Goal: Information Seeking & Learning: Get advice/opinions

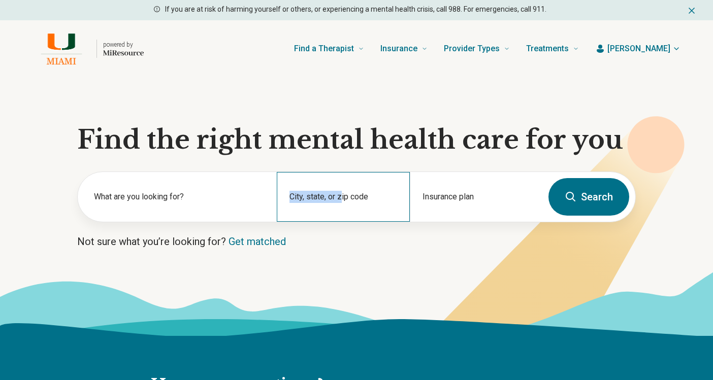
click at [341, 196] on div "City, state, or zip code" at bounding box center [343, 197] width 133 height 50
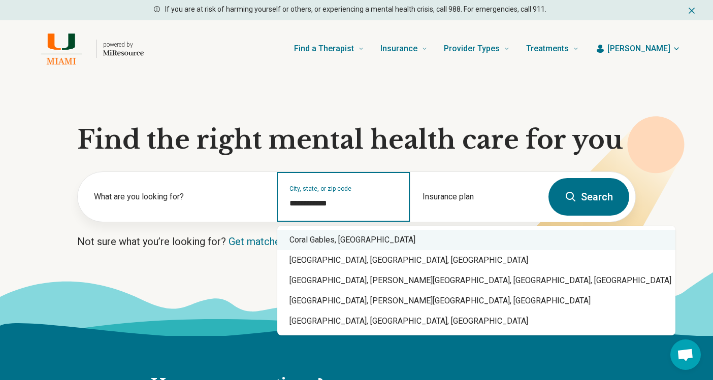
click at [344, 243] on div "Coral Gables, FL" at bounding box center [476, 240] width 398 height 20
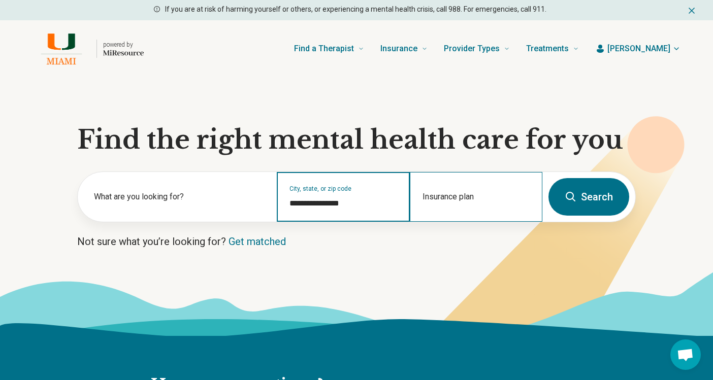
type input "**********"
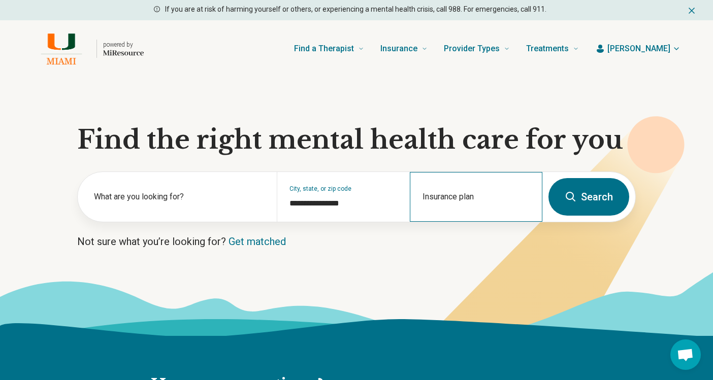
click at [446, 187] on div "Insurance plan" at bounding box center [476, 197] width 133 height 50
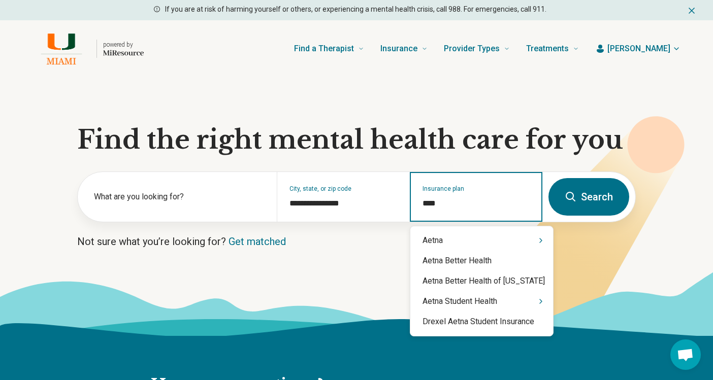
type input "*****"
click at [448, 237] on div "Aetna" at bounding box center [481, 241] width 143 height 20
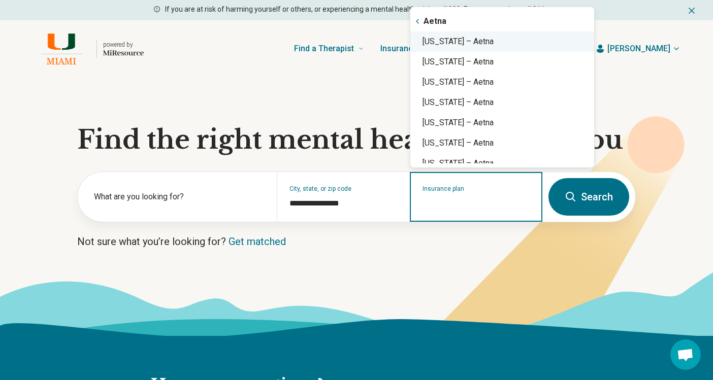
click at [462, 44] on div "Florida – Aetna" at bounding box center [502, 41] width 184 height 20
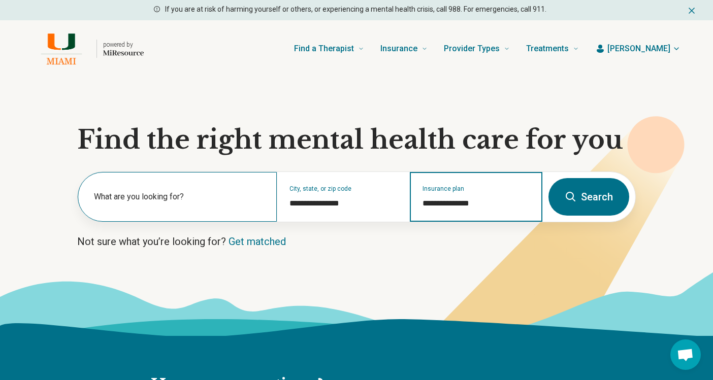
type input "**********"
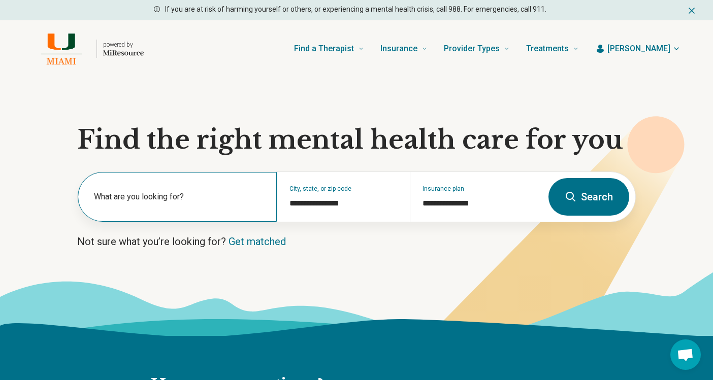
click at [186, 199] on label "What are you looking for?" at bounding box center [179, 197] width 171 height 12
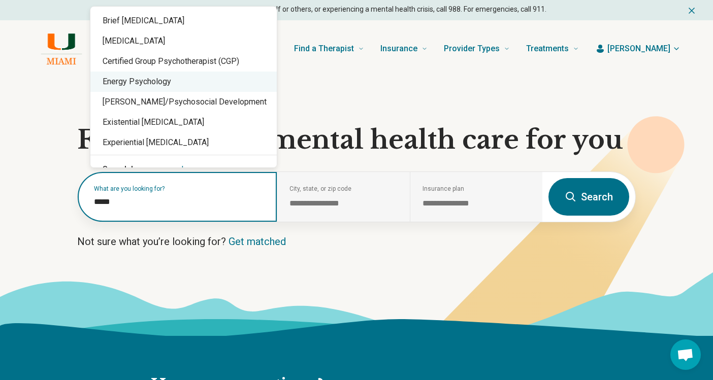
type input "******"
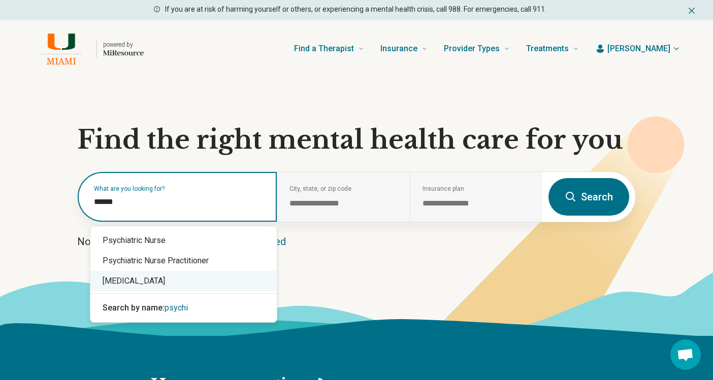
click at [141, 284] on div "[MEDICAL_DATA]" at bounding box center [183, 281] width 186 height 20
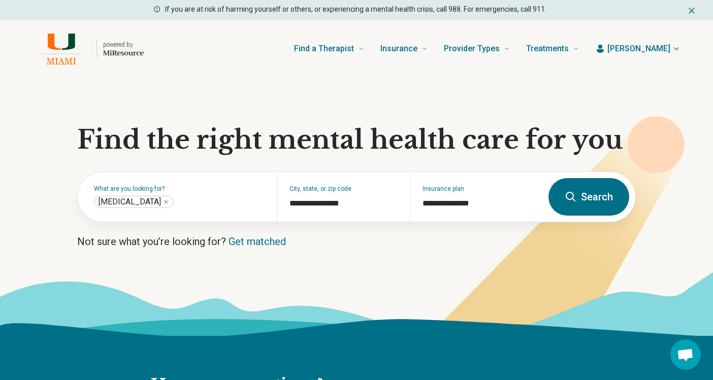
click at [568, 196] on icon at bounding box center [571, 197] width 12 height 12
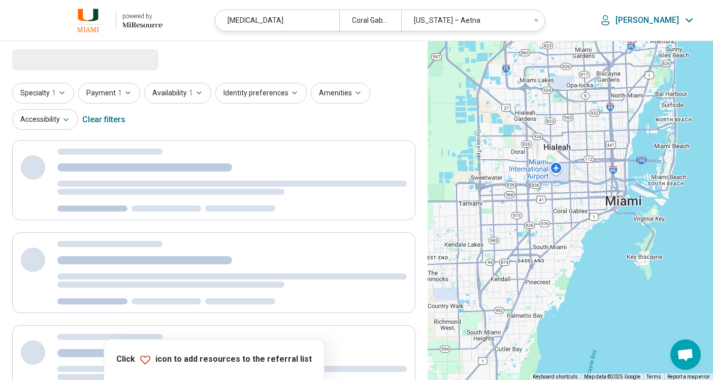
select select "***"
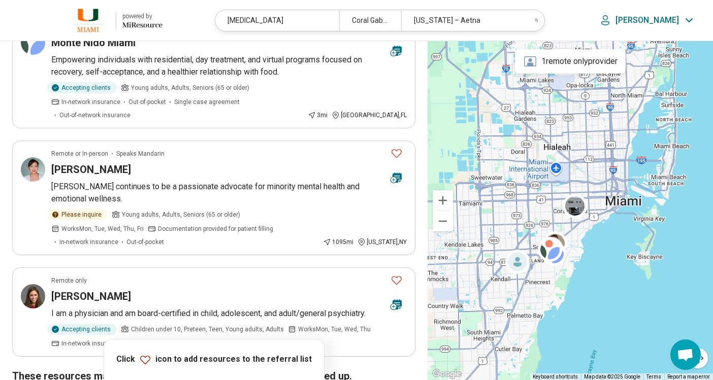
scroll to position [762, 0]
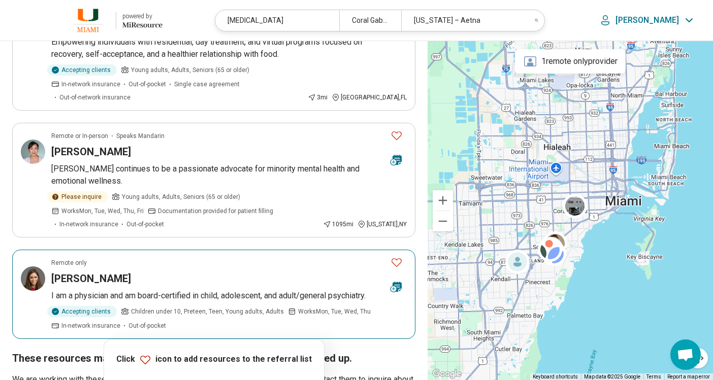
click at [172, 250] on article "Remote only Mia Bell I am a physician and am board-certified in child, adolesce…" at bounding box center [213, 294] width 403 height 89
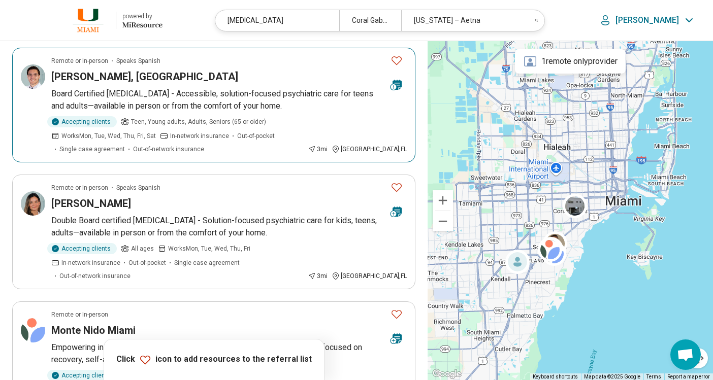
scroll to position [457, 0]
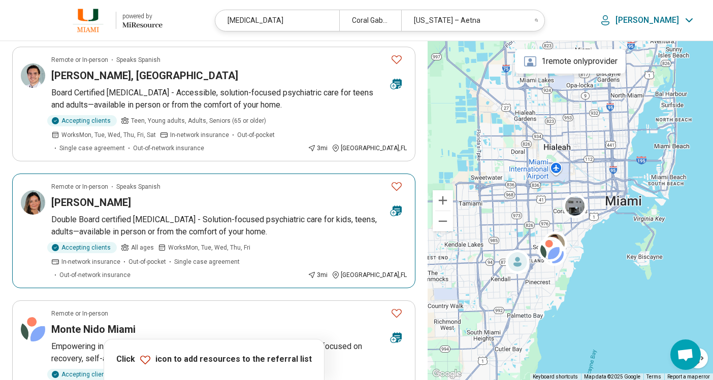
click at [288, 197] on div "[PERSON_NAME]" at bounding box center [216, 202] width 331 height 14
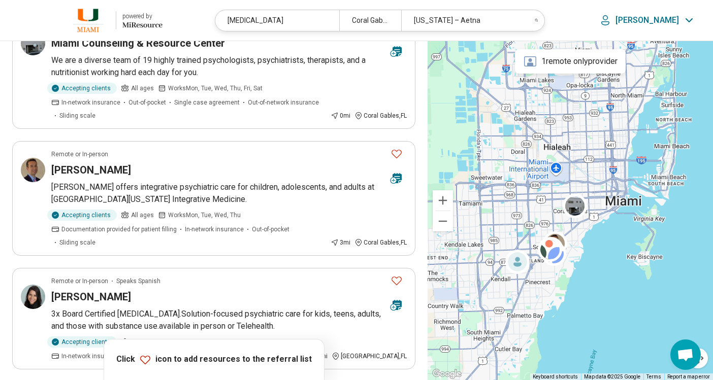
scroll to position [0, 0]
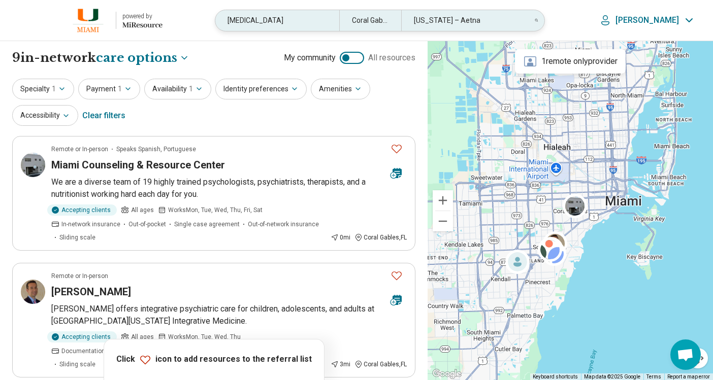
click at [308, 24] on div "[MEDICAL_DATA]" at bounding box center [277, 20] width 124 height 21
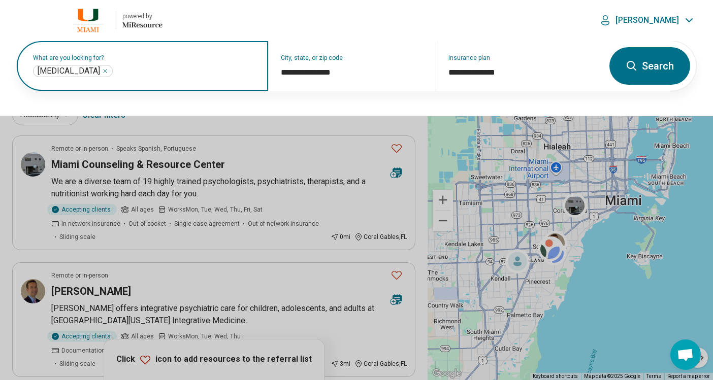
click at [115, 75] on input "text" at bounding box center [185, 71] width 141 height 12
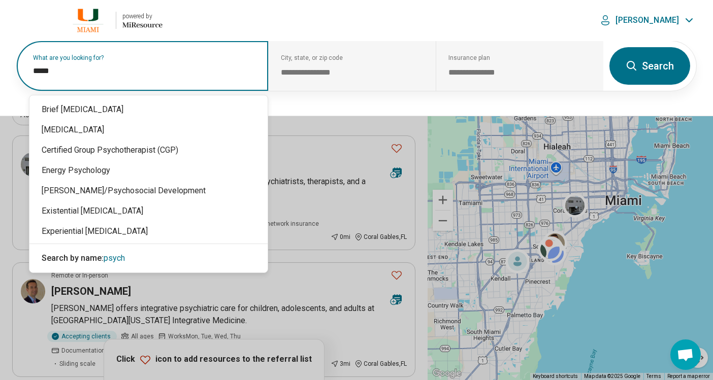
type input "******"
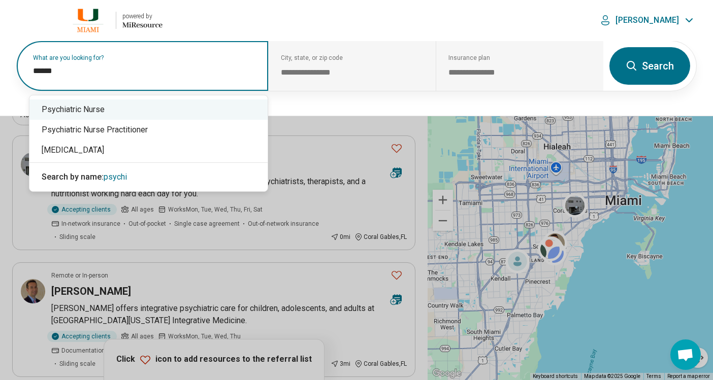
click at [88, 112] on div "Psychiatric Nurse" at bounding box center [148, 110] width 238 height 20
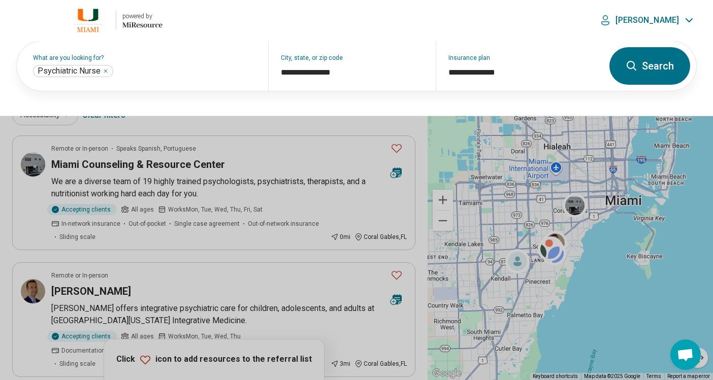
click at [637, 74] on button "Search" at bounding box center [649, 66] width 81 height 38
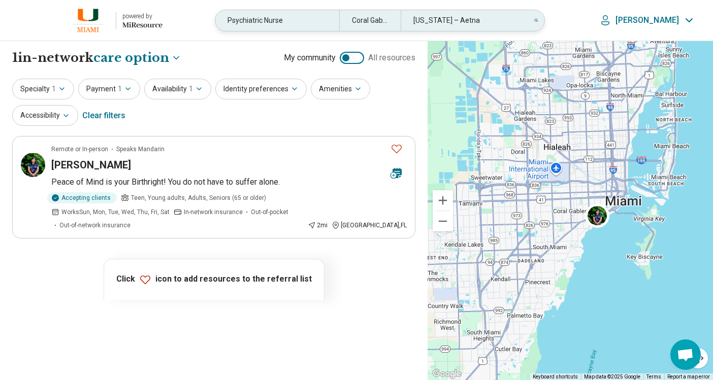
click at [294, 22] on div "Psychiatric Nurse" at bounding box center [276, 20] width 123 height 21
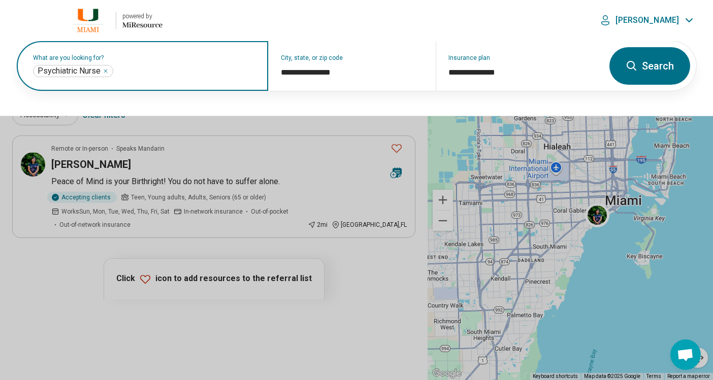
click at [105, 70] on icon "Remove" at bounding box center [106, 71] width 6 height 6
click at [105, 61] on label "What are you looking for?" at bounding box center [144, 58] width 223 height 6
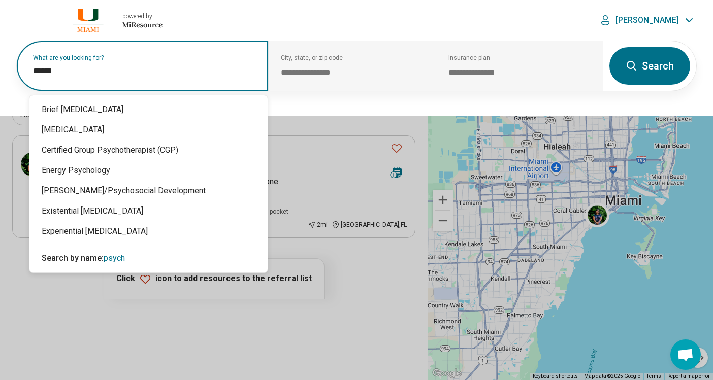
type input "*******"
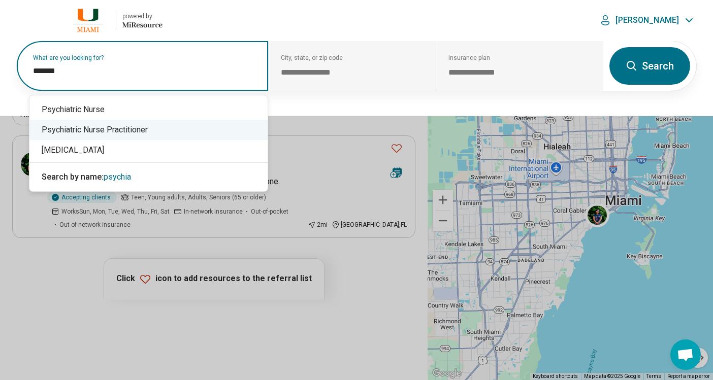
click at [127, 126] on div "Psychiatric Nurse Practitioner" at bounding box center [148, 130] width 238 height 20
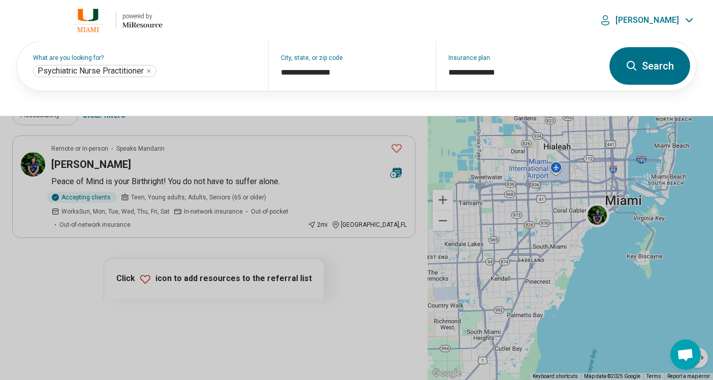
click at [633, 67] on icon at bounding box center [632, 66] width 12 height 12
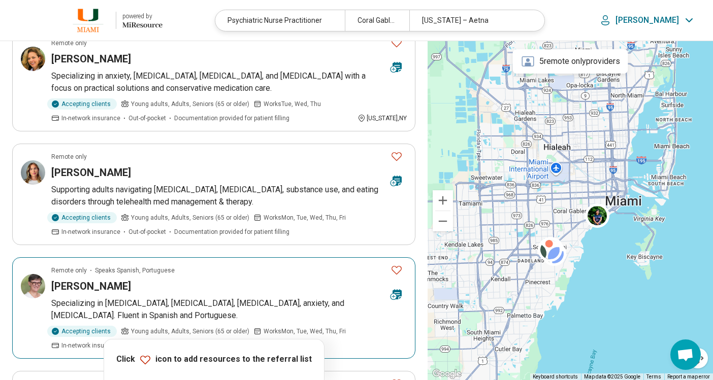
scroll to position [457, 0]
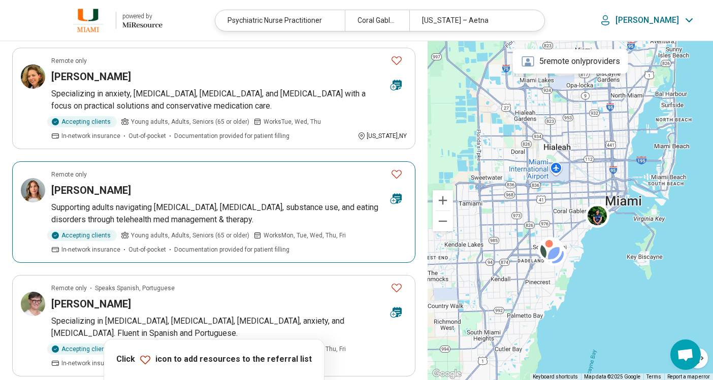
click at [204, 183] on div "Kara Kolodziejczak" at bounding box center [216, 190] width 331 height 14
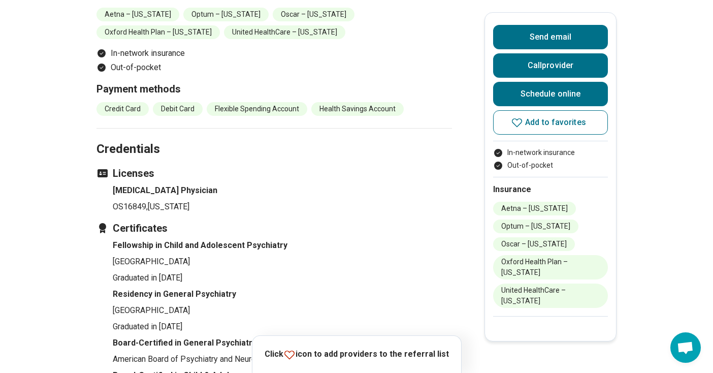
scroll to position [1269, 0]
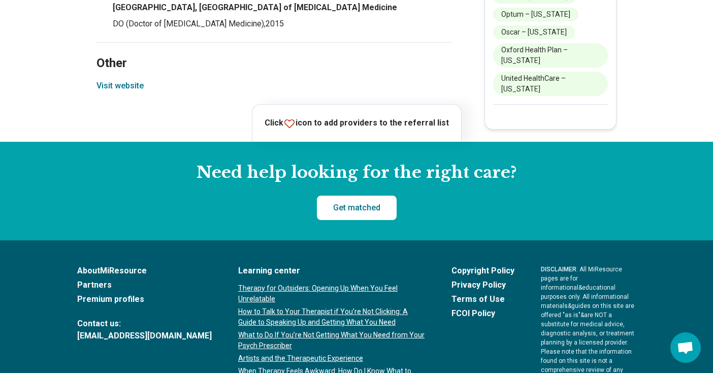
click at [133, 87] on button "Visit website" at bounding box center [119, 86] width 47 height 12
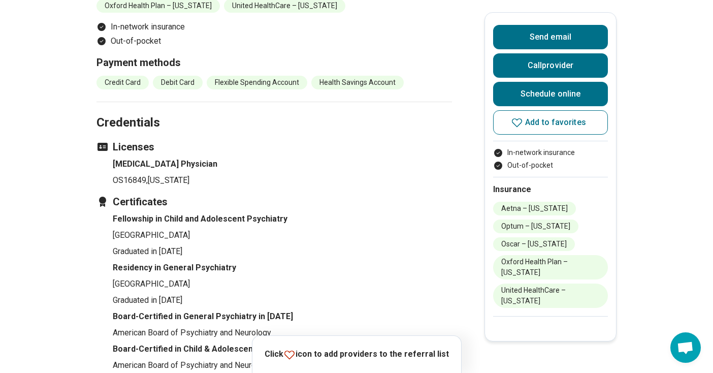
scroll to position [660, 0]
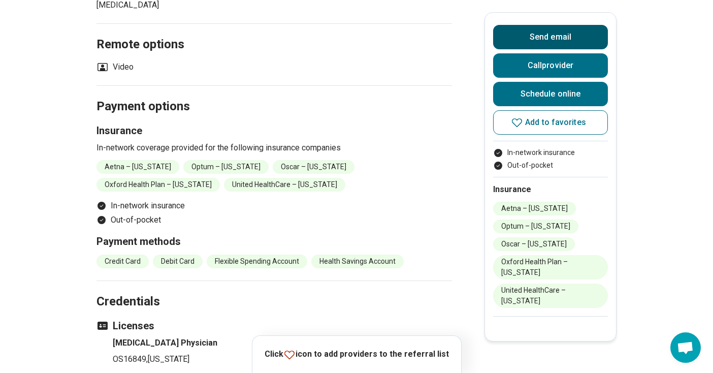
click at [549, 41] on button "Send email" at bounding box center [550, 37] width 115 height 24
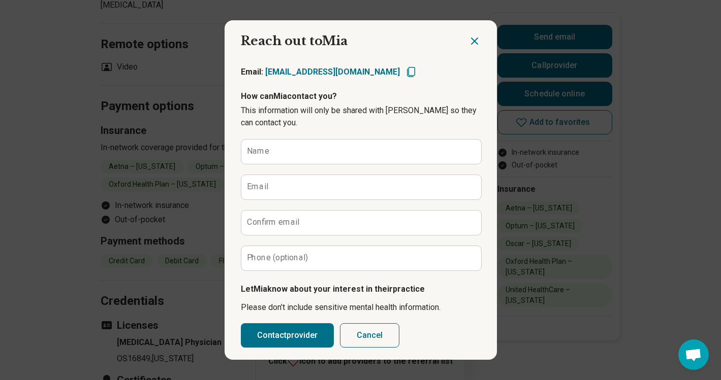
click at [468, 39] on icon "Close dialog" at bounding box center [474, 41] width 12 height 12
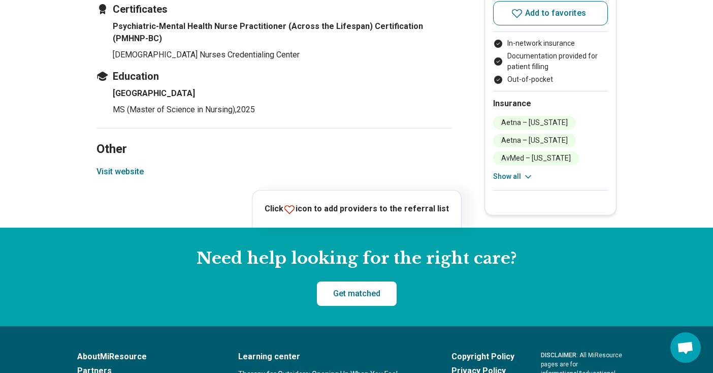
scroll to position [1143, 0]
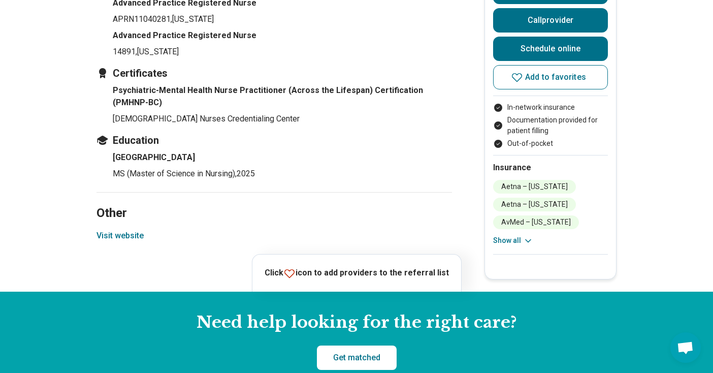
click at [122, 242] on button "Visit website" at bounding box center [119, 236] width 47 height 12
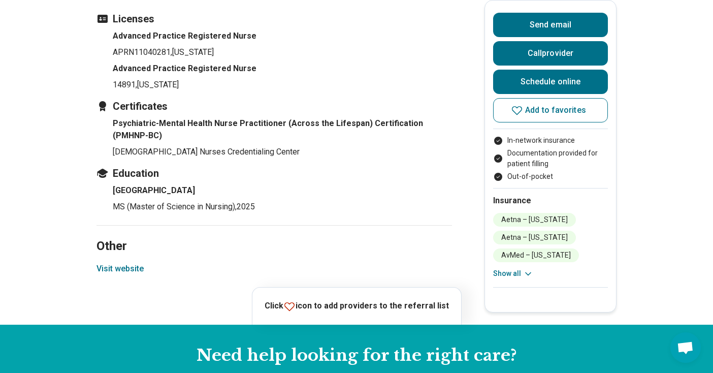
scroll to position [1092, 0]
